Goal: Understand process/instructions: Learn how to perform a task or action

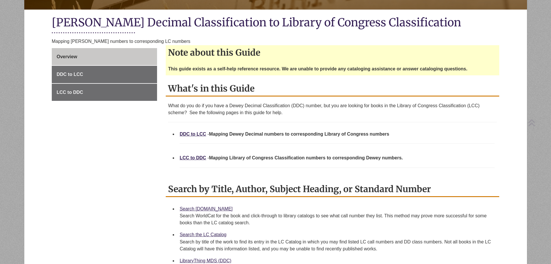
scroll to position [121, 0]
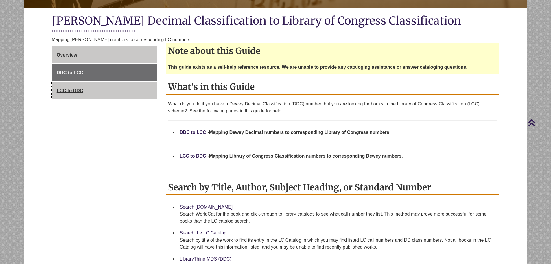
click at [100, 88] on link "LCC to DDC" at bounding box center [104, 90] width 105 height 17
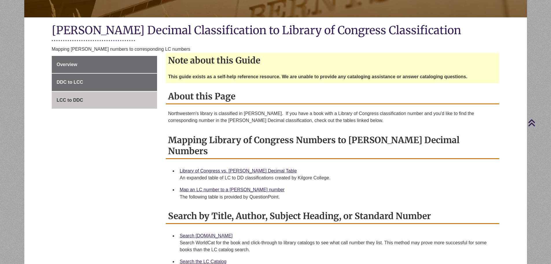
scroll to position [111, 0]
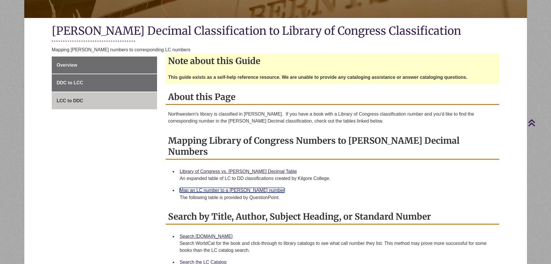
click at [241, 188] on link "Map an LC number to a [PERSON_NAME] number" at bounding box center [232, 190] width 105 height 5
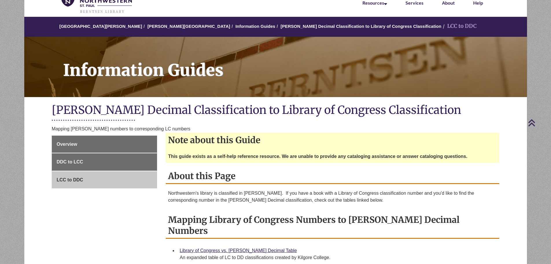
scroll to position [0, 0]
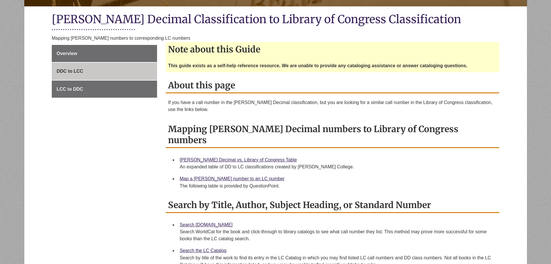
scroll to position [194, 0]
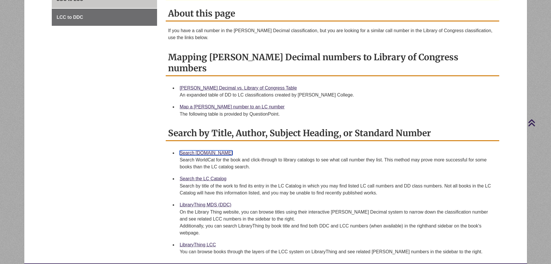
click at [198, 150] on link "Search [DOMAIN_NAME]" at bounding box center [206, 152] width 53 height 5
click at [225, 104] on link "Map a Dewey number to an LC number" at bounding box center [232, 106] width 105 height 5
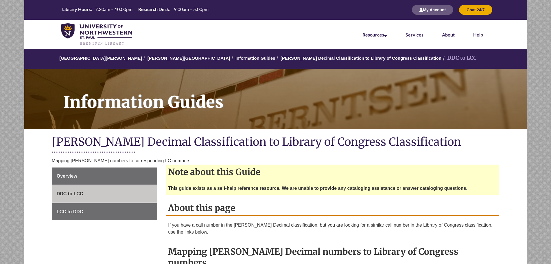
scroll to position [112, 0]
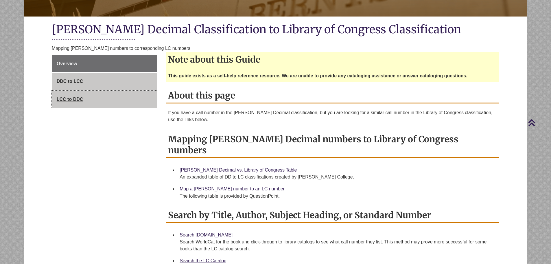
click at [92, 102] on link "LCC to DDC" at bounding box center [104, 99] width 105 height 17
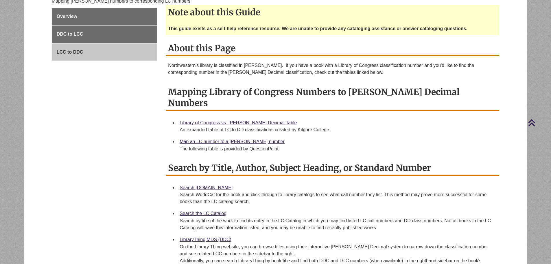
scroll to position [160, 0]
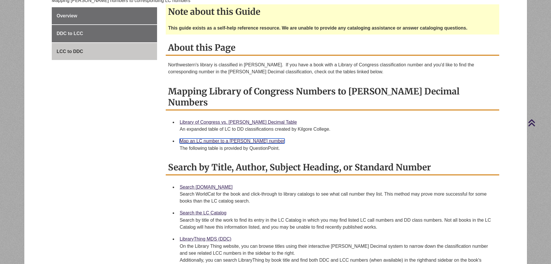
click at [199, 138] on link "Map an LC number to a [PERSON_NAME] number" at bounding box center [232, 140] width 105 height 5
